Goal: Information Seeking & Learning: Learn about a topic

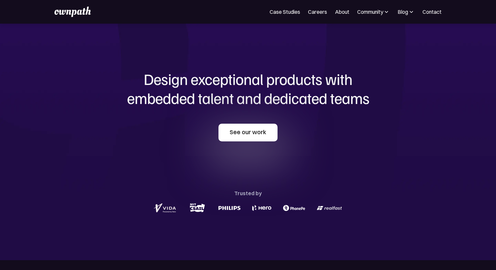
click at [246, 135] on link "See our work" at bounding box center [247, 133] width 59 height 18
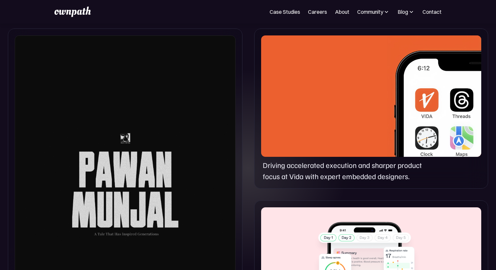
scroll to position [326, 0]
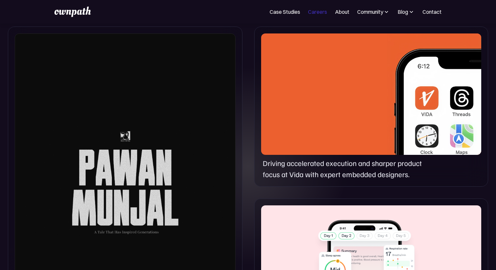
click at [324, 15] on link "Careers" at bounding box center [317, 12] width 19 height 8
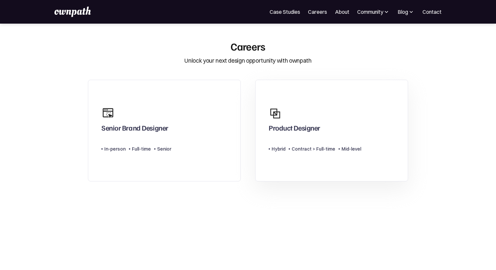
click at [331, 145] on div "Contract > Full-time" at bounding box center [314, 149] width 44 height 8
